Goal: Task Accomplishment & Management: Manage account settings

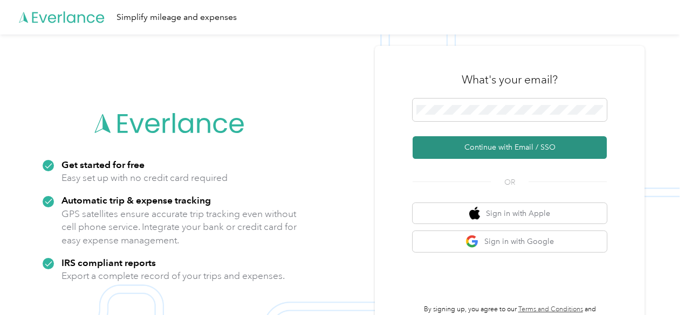
click at [507, 143] on button "Continue with Email / SSO" at bounding box center [510, 147] width 194 height 23
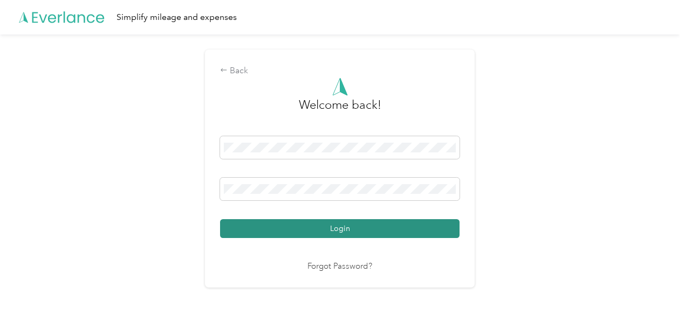
click at [355, 227] on button "Login" at bounding box center [339, 228] width 239 height 19
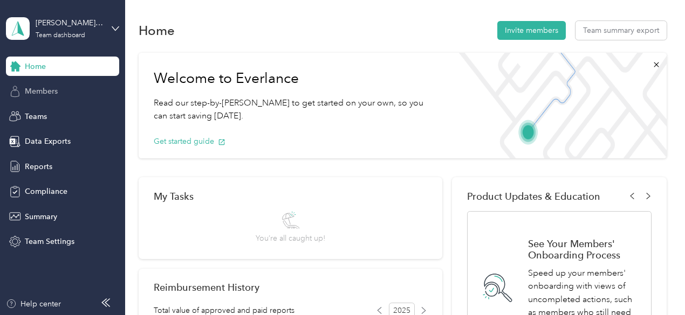
click at [52, 92] on span "Members" at bounding box center [41, 91] width 33 height 11
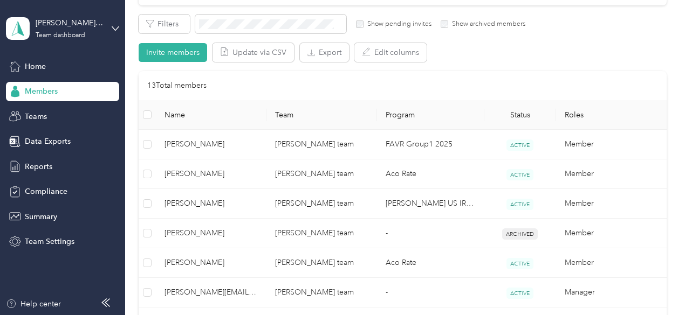
scroll to position [216, 0]
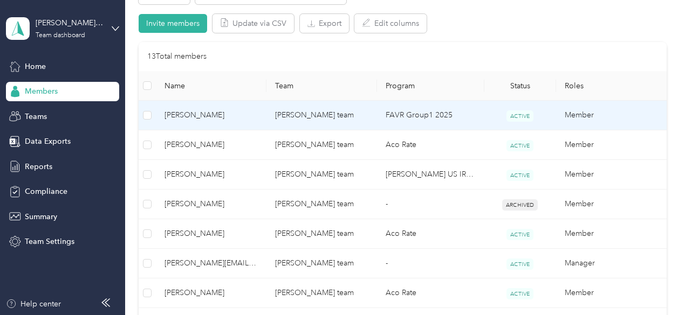
click at [176, 116] on span "[PERSON_NAME]" at bounding box center [210, 115] width 93 height 12
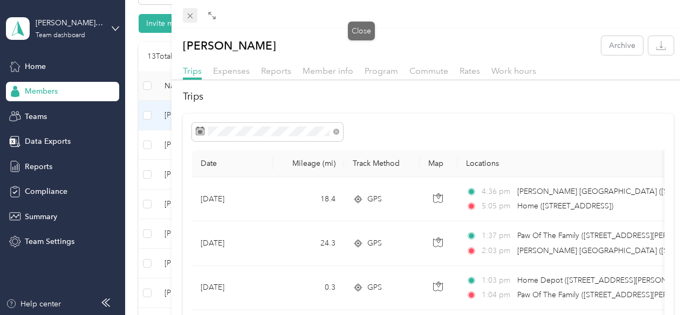
click at [195, 16] on icon at bounding box center [189, 15] width 9 height 9
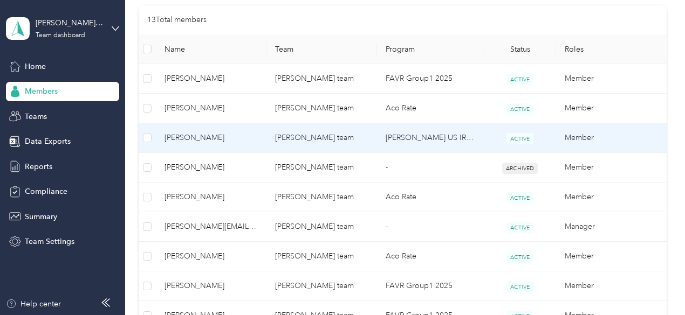
scroll to position [270, 0]
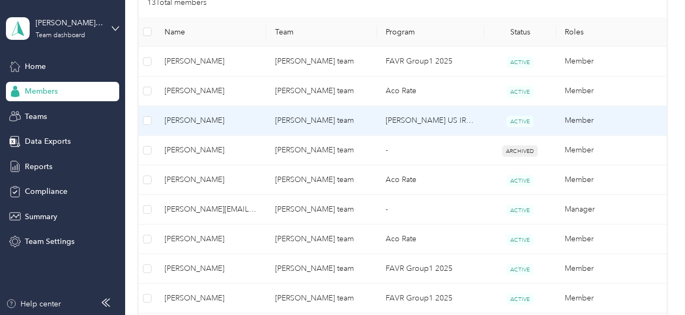
click at [173, 119] on span "[PERSON_NAME]" at bounding box center [210, 121] width 93 height 12
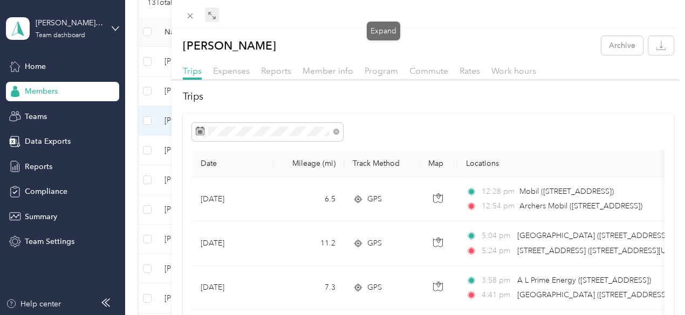
click at [216, 17] on icon at bounding box center [212, 15] width 9 height 9
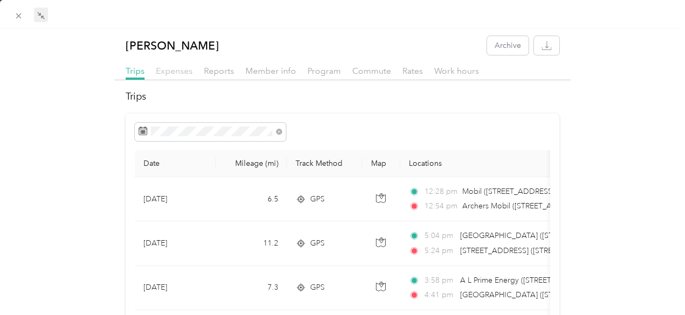
click at [162, 72] on span "Expenses" at bounding box center [174, 71] width 37 height 10
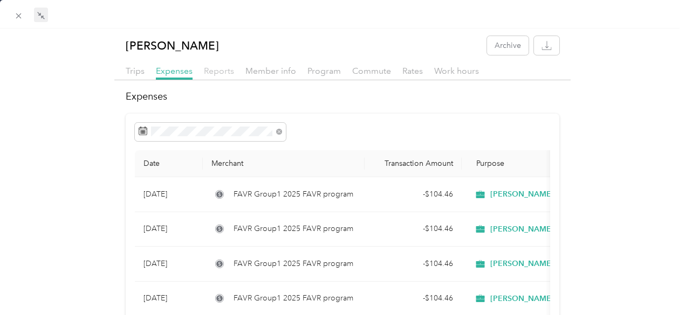
click at [214, 71] on span "Reports" at bounding box center [219, 71] width 30 height 10
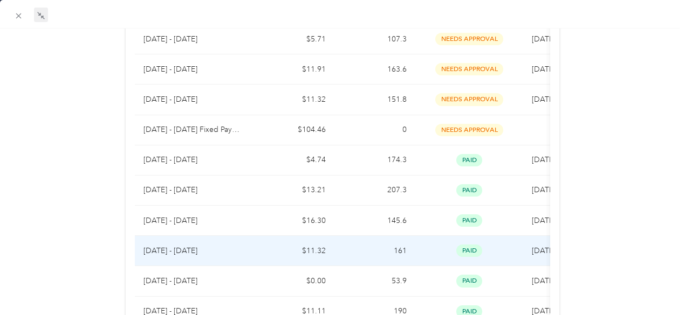
scroll to position [270, 0]
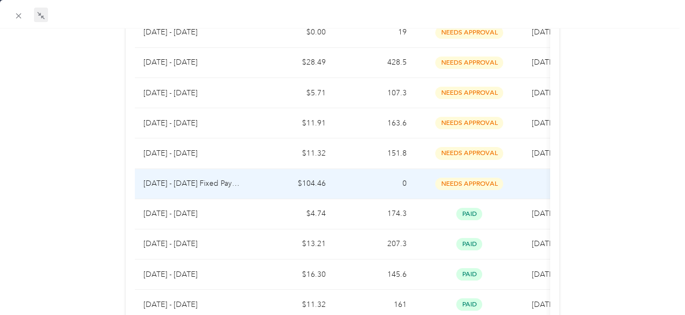
click at [236, 178] on p "[DATE] - [DATE] Fixed Payment" at bounding box center [193, 184] width 101 height 12
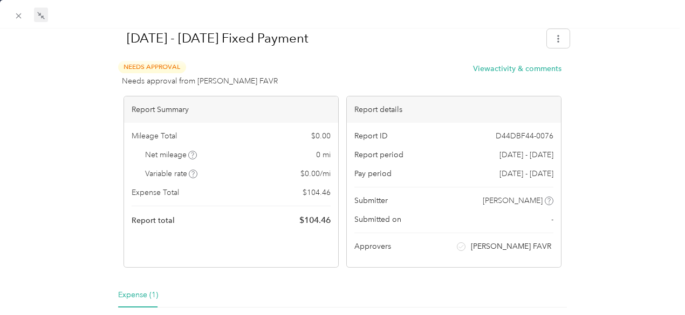
scroll to position [39, 0]
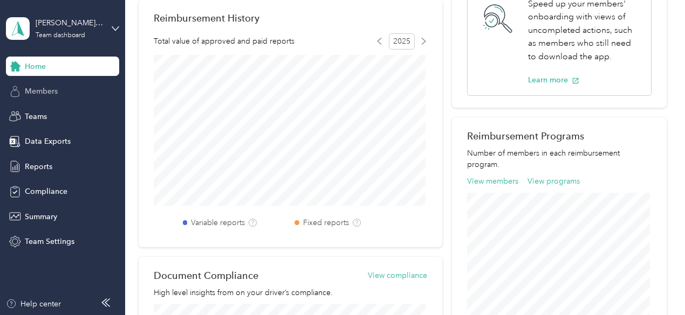
click at [37, 91] on span "Members" at bounding box center [41, 91] width 33 height 11
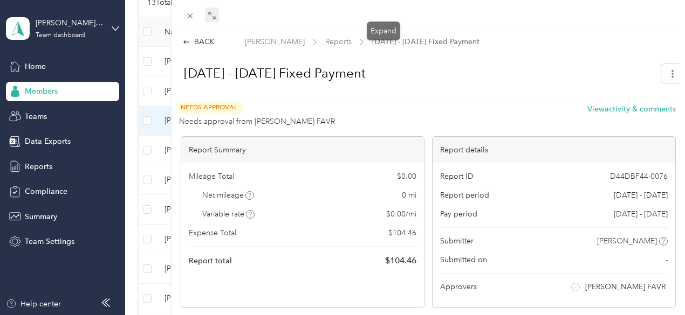
click at [216, 15] on icon at bounding box center [212, 15] width 9 height 9
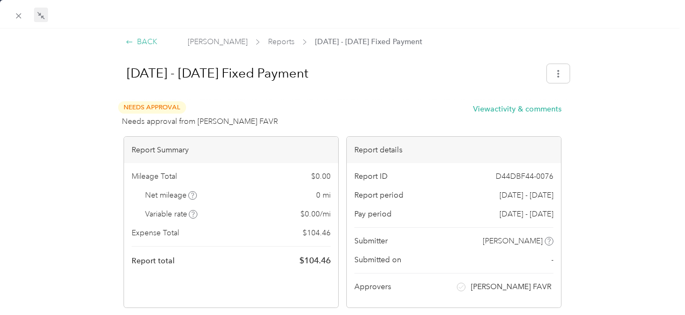
click at [139, 39] on div "BACK" at bounding box center [142, 41] width 32 height 11
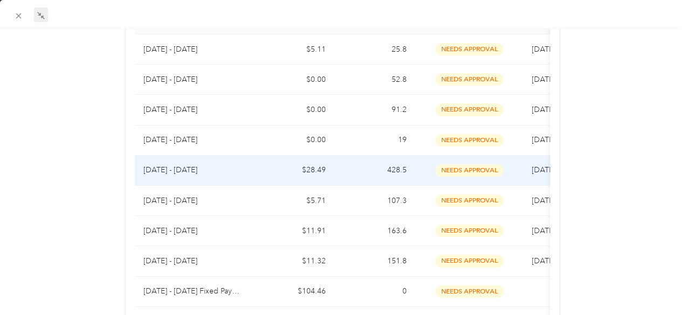
scroll to position [108, 0]
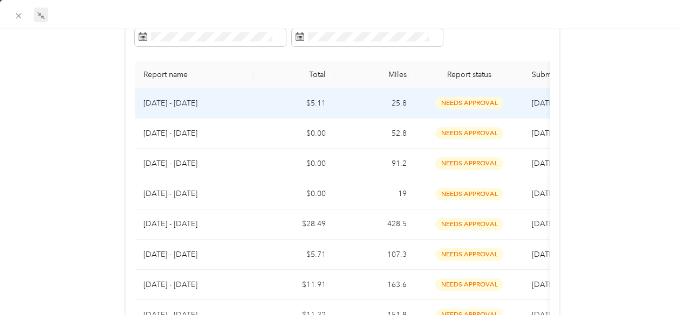
click at [389, 101] on td "25.8" at bounding box center [374, 103] width 81 height 30
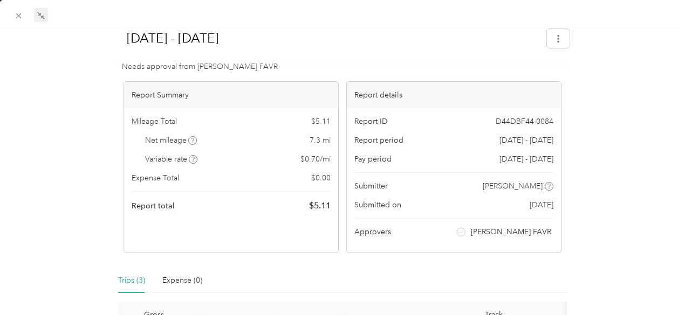
scroll to position [0, 0]
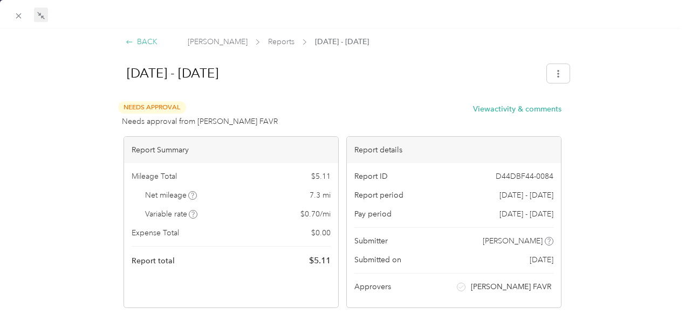
click at [130, 36] on div "BACK" at bounding box center [142, 41] width 32 height 11
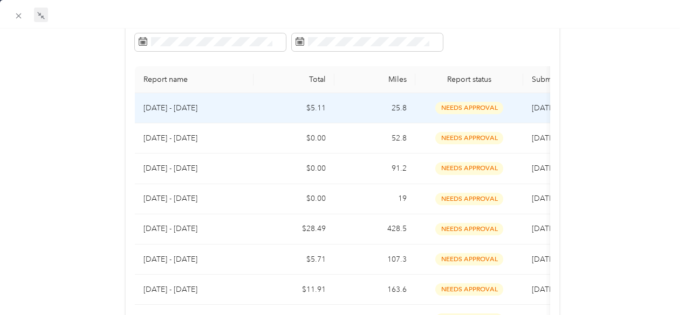
scroll to position [108, 0]
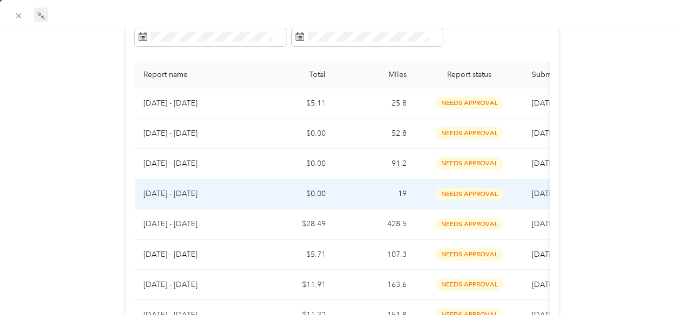
click at [316, 191] on td "$0.00" at bounding box center [293, 195] width 81 height 30
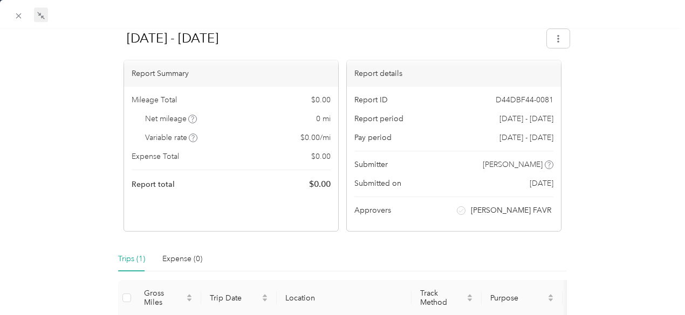
scroll to position [0, 0]
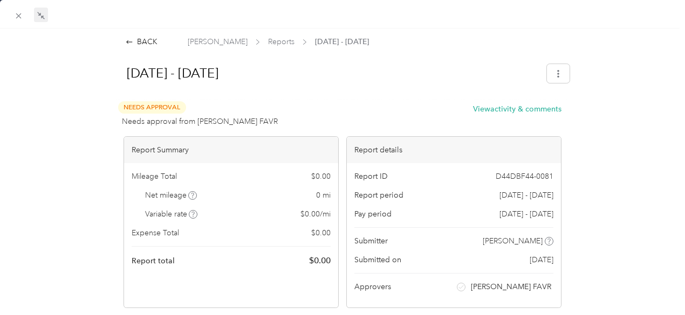
click at [120, 40] on div "BACK [PERSON_NAME] Reports [DATE] - [DATE]" at bounding box center [342, 41] width 457 height 11
click at [138, 43] on div "BACK" at bounding box center [142, 41] width 32 height 11
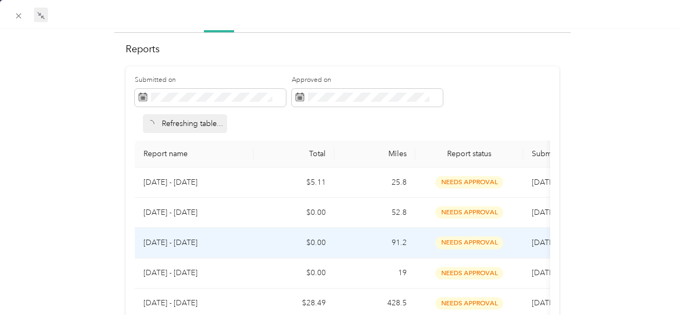
scroll to position [108, 0]
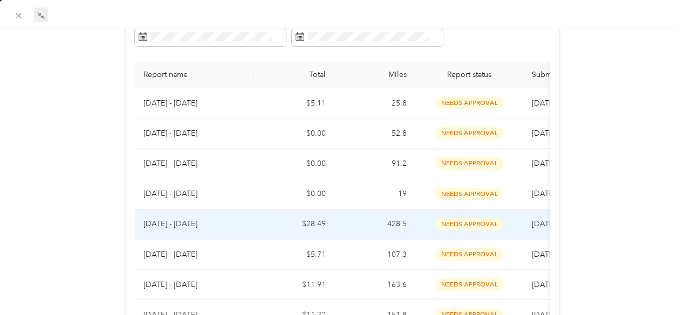
click at [313, 219] on td "$28.49" at bounding box center [293, 225] width 81 height 30
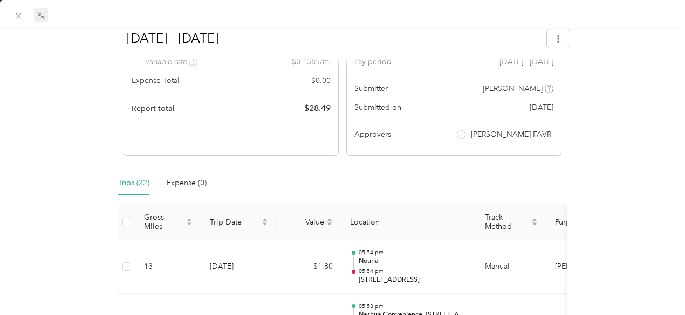
scroll to position [54, 0]
